Goal: Navigation & Orientation: Understand site structure

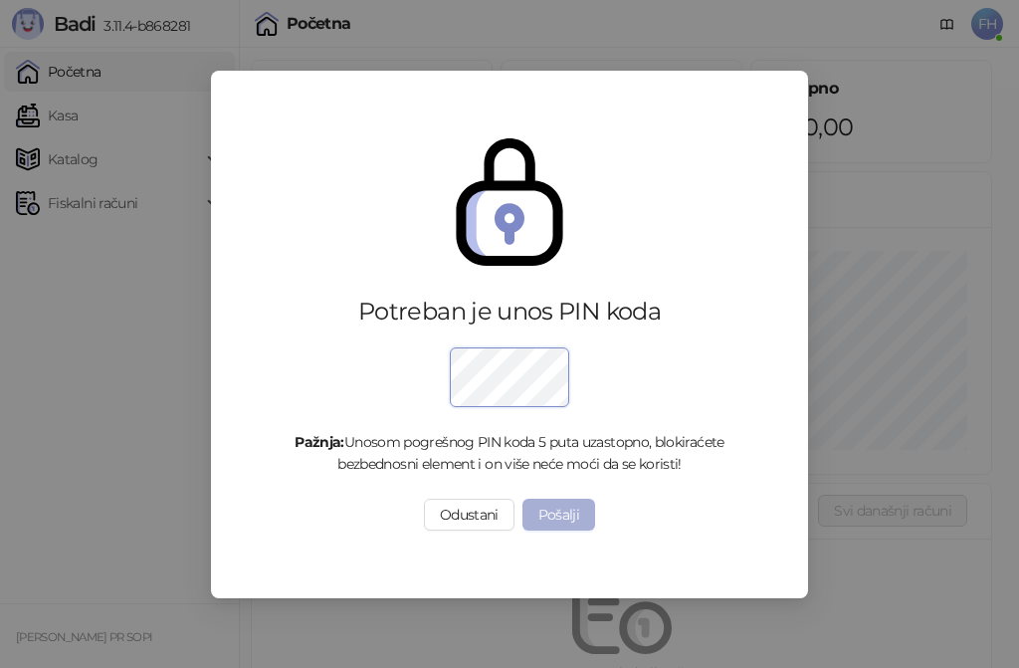
click at [564, 517] on button "Pošalji" at bounding box center [560, 515] width 74 height 32
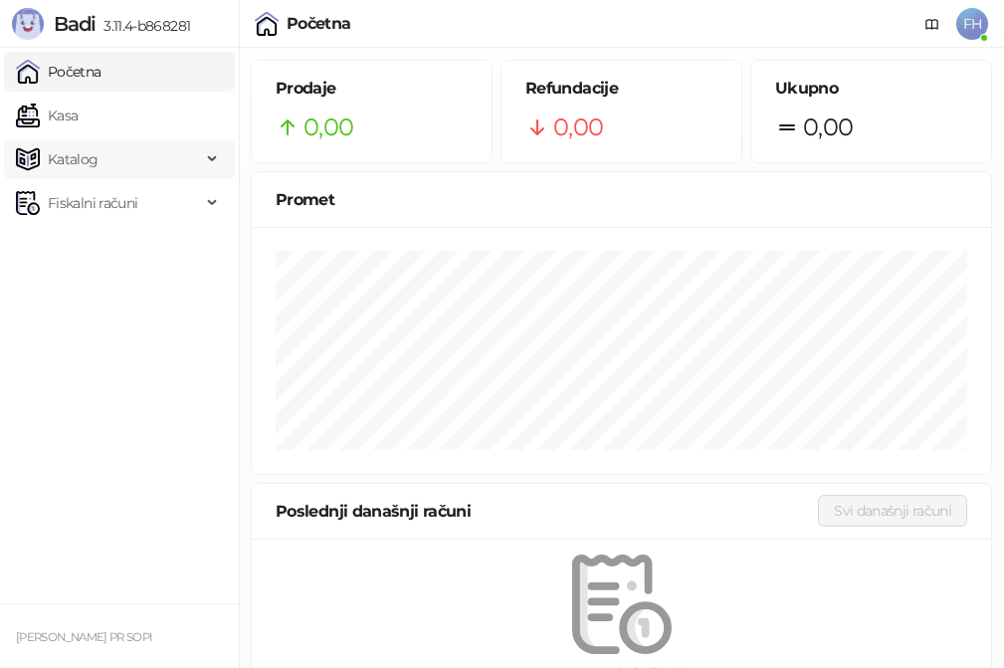
click at [91, 162] on span "Katalog" at bounding box center [73, 159] width 51 height 40
click at [94, 288] on link "Artikli" at bounding box center [59, 291] width 70 height 40
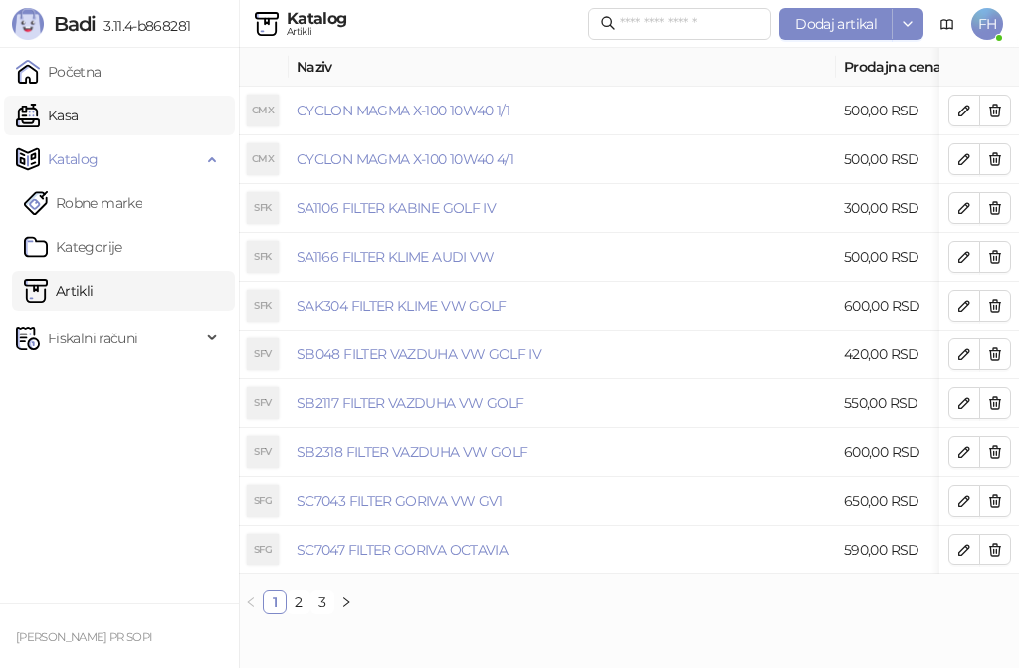
click at [78, 116] on link "Kasa" at bounding box center [47, 116] width 62 height 40
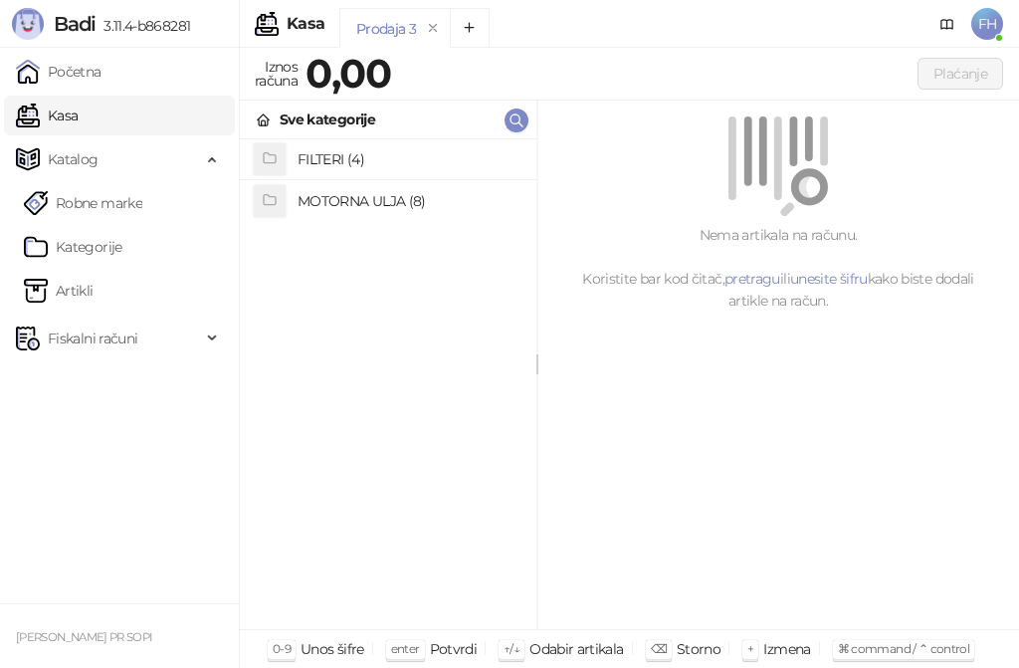
click at [356, 154] on h4 "FILTERI (4)" at bounding box center [409, 159] width 223 height 32
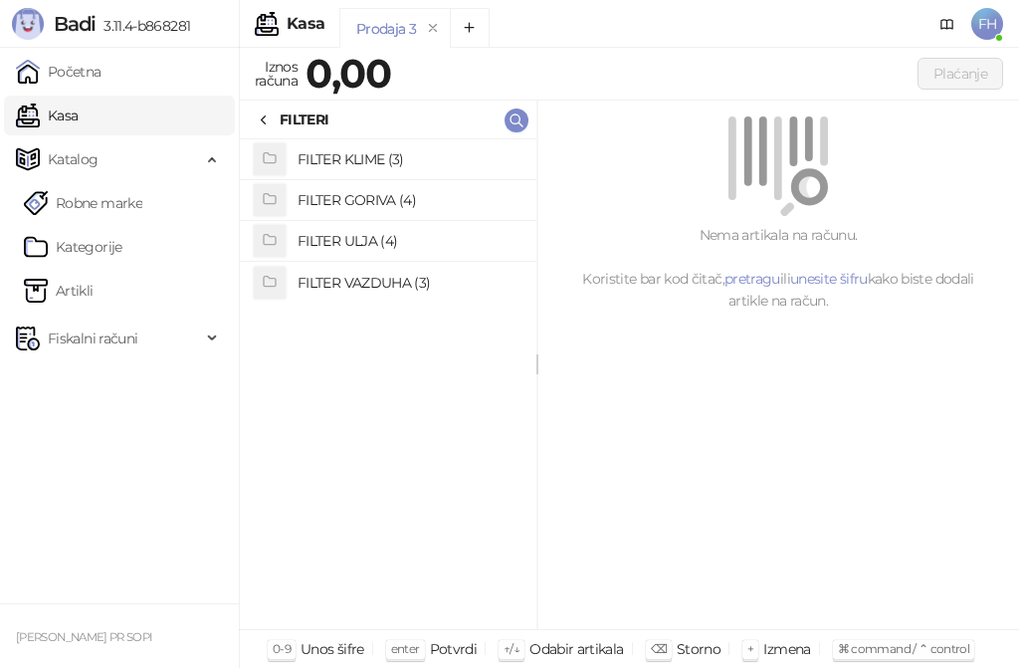
click at [378, 193] on h4 "FILTER GORIVA (4)" at bounding box center [409, 200] width 223 height 32
click at [132, 338] on span "Fiskalni računi" at bounding box center [93, 339] width 90 height 40
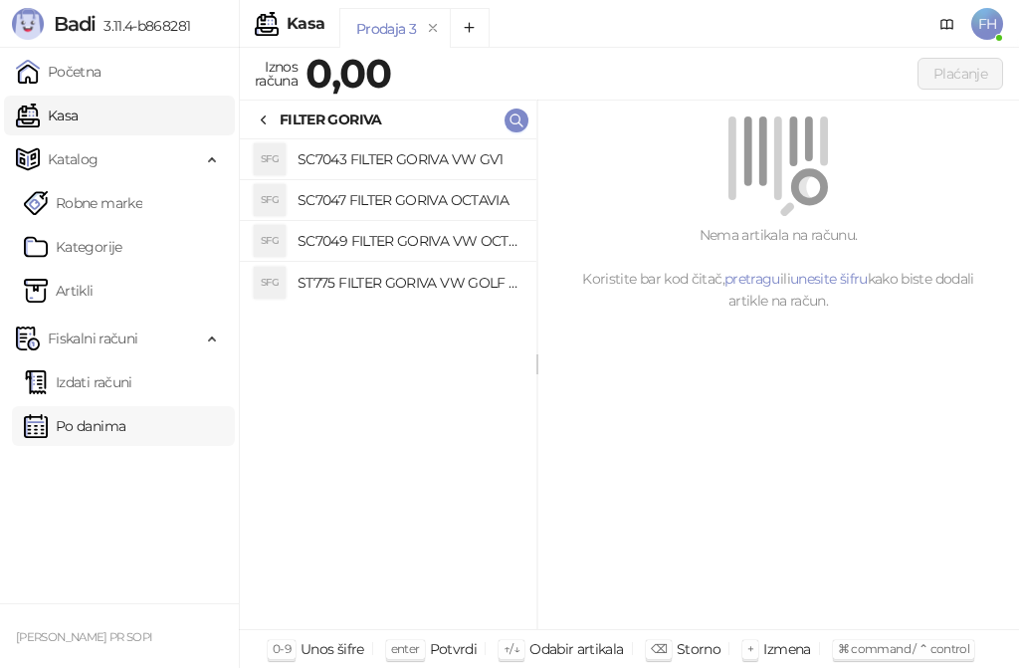
click at [109, 420] on link "Po danima" at bounding box center [75, 426] width 102 height 40
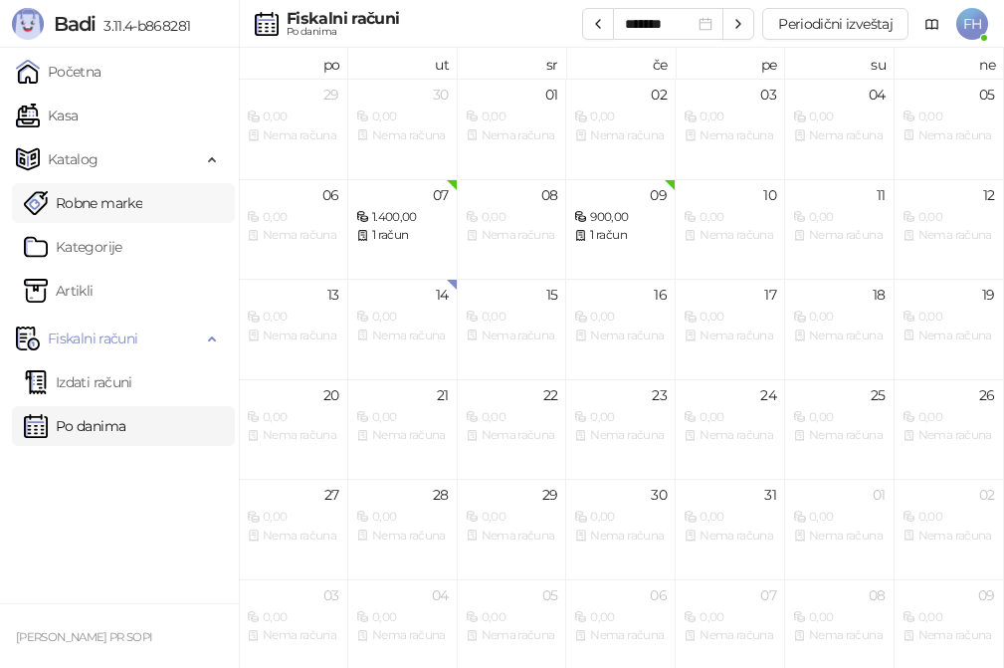
click at [86, 192] on link "Robne marke" at bounding box center [83, 203] width 118 height 40
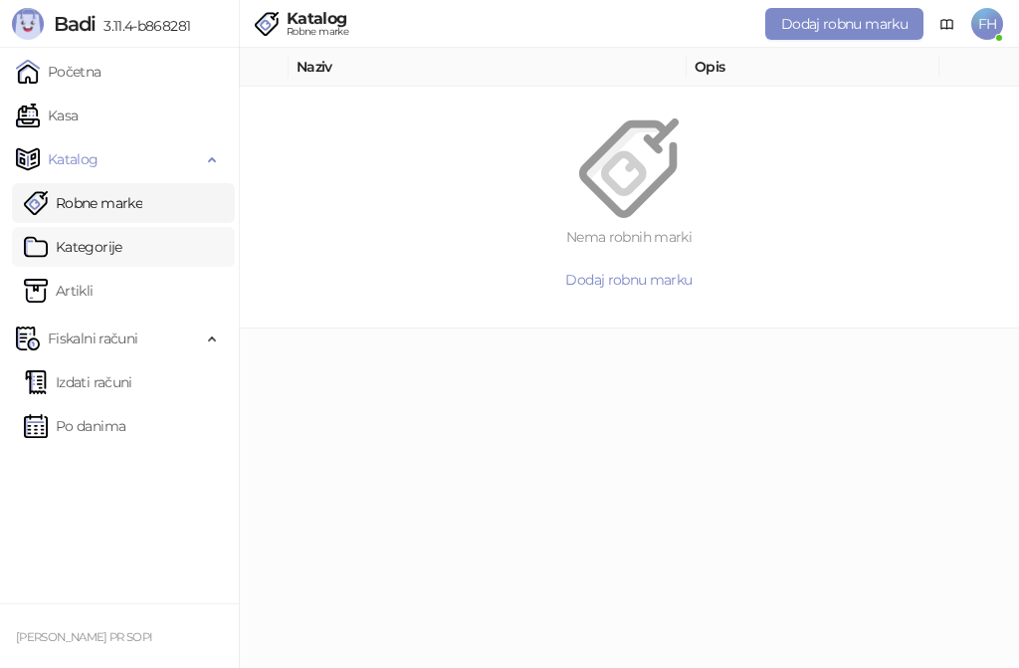
click at [99, 242] on link "Kategorije" at bounding box center [73, 247] width 99 height 40
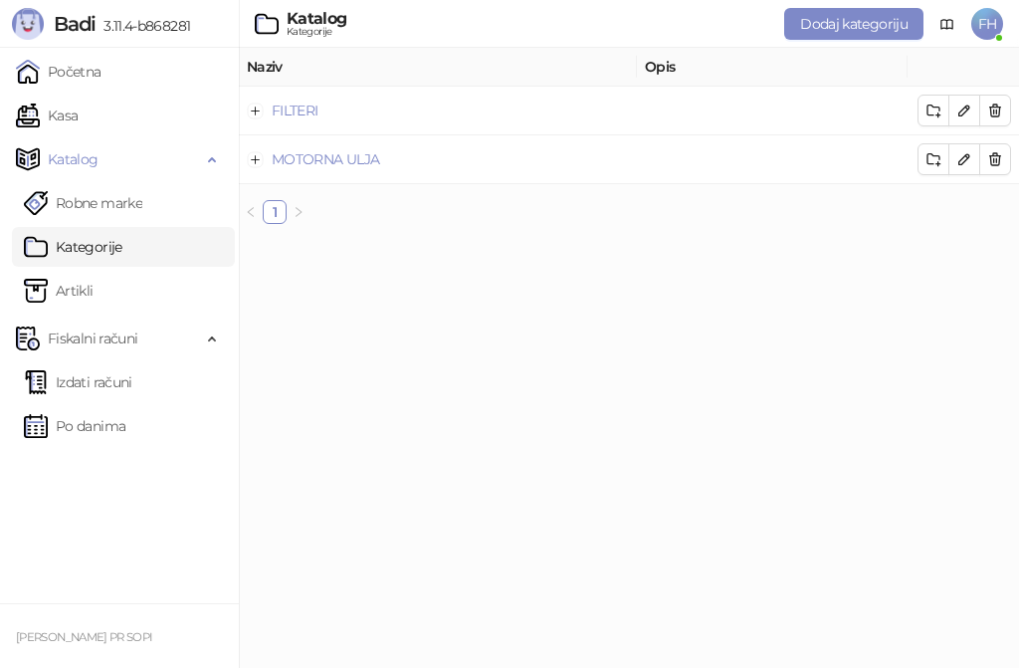
click at [116, 249] on link "Kategorije" at bounding box center [73, 247] width 99 height 40
click at [318, 159] on link "MOTORNA ULJA" at bounding box center [326, 159] width 108 height 18
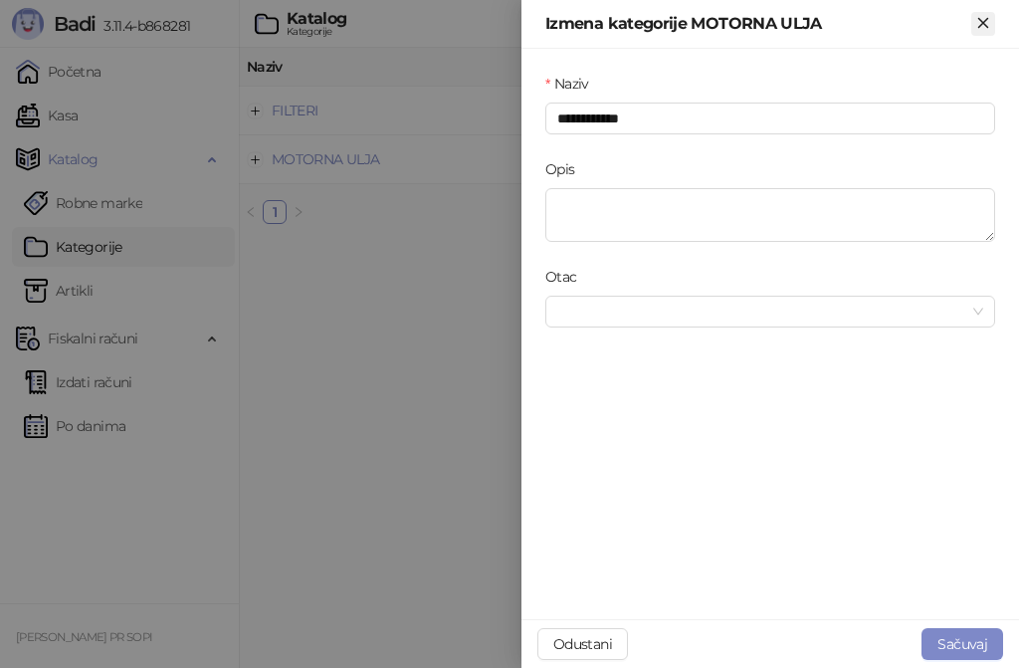
click at [981, 22] on icon "Zatvori" at bounding box center [983, 22] width 9 height 9
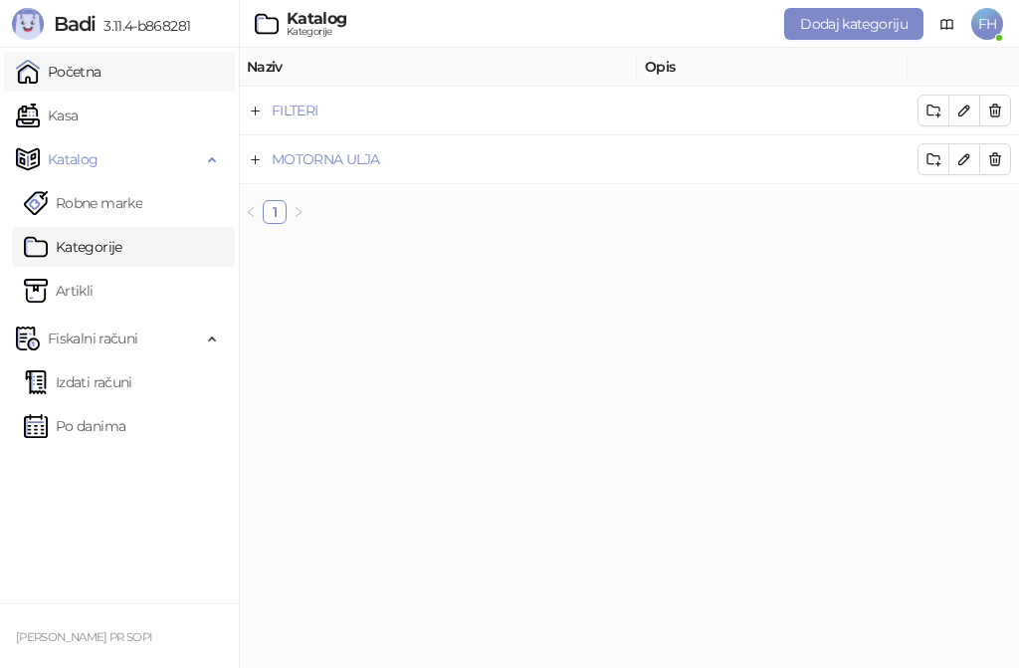
click at [84, 70] on link "Početna" at bounding box center [59, 72] width 86 height 40
